Goal: Check status: Check status

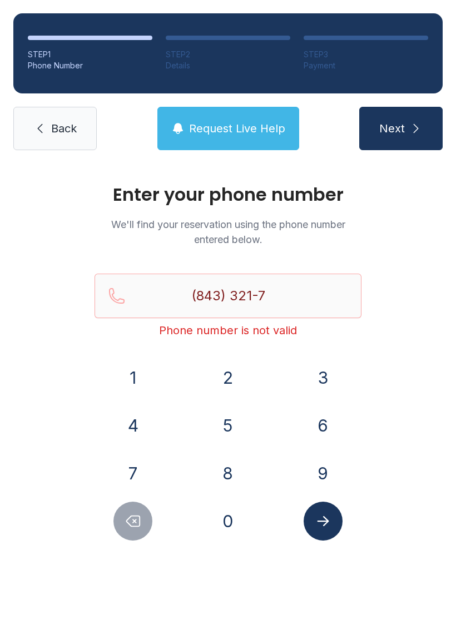
click at [131, 517] on icon "Delete number" at bounding box center [133, 521] width 13 height 11
click at [132, 526] on icon "Delete number" at bounding box center [133, 521] width 17 height 17
click at [132, 525] on icon "Delete number" at bounding box center [133, 521] width 17 height 17
click at [149, 518] on button "Delete number" at bounding box center [133, 521] width 39 height 39
click at [148, 518] on button "Delete number" at bounding box center [133, 521] width 39 height 39
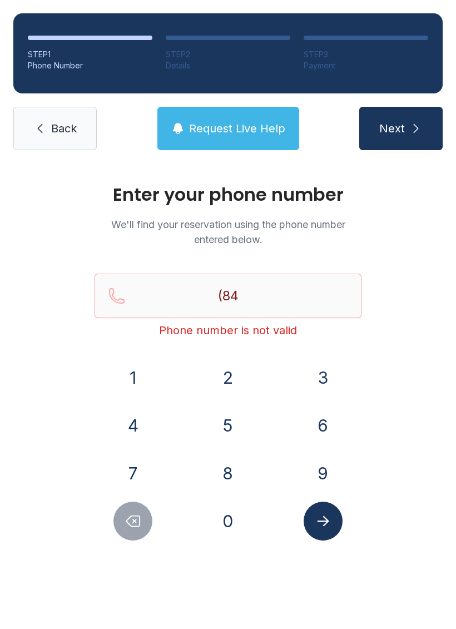
click at [320, 381] on button "3" at bounding box center [323, 377] width 39 height 39
click at [146, 434] on button "4" at bounding box center [133, 425] width 39 height 39
click at [311, 371] on button "3" at bounding box center [323, 377] width 39 height 39
click at [321, 463] on button "9" at bounding box center [323, 473] width 39 height 39
click at [151, 516] on button "Delete number" at bounding box center [133, 521] width 39 height 39
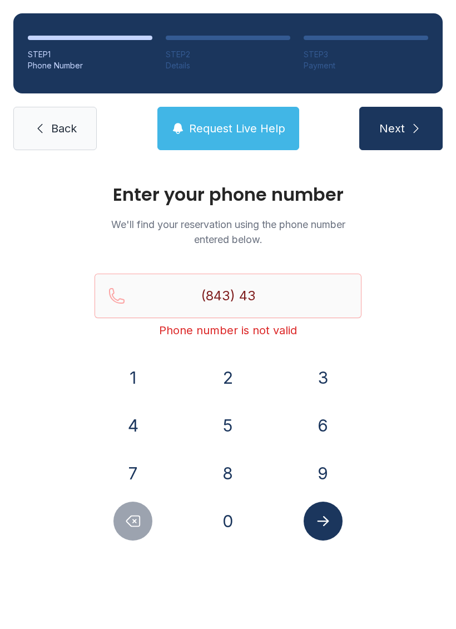
click at [152, 518] on div at bounding box center [133, 521] width 77 height 39
click at [137, 520] on icon "Delete number" at bounding box center [133, 521] width 17 height 17
click at [132, 510] on button "Delete number" at bounding box center [133, 521] width 39 height 39
click at [131, 510] on button "Delete number" at bounding box center [133, 521] width 39 height 39
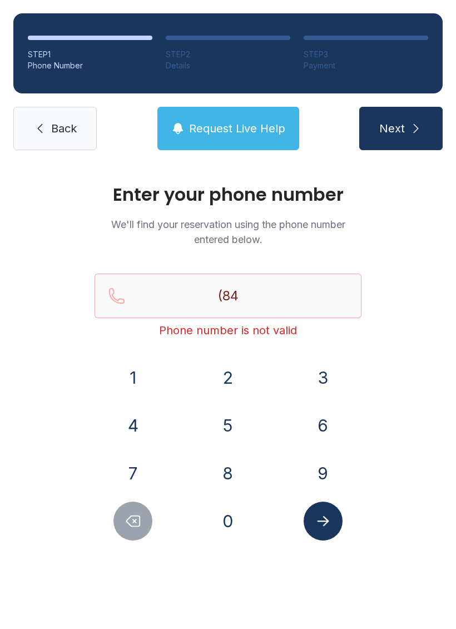
type input "(8"
click at [140, 526] on icon "Delete number" at bounding box center [133, 521] width 13 height 11
click at [139, 525] on icon "Delete number" at bounding box center [133, 521] width 17 height 17
